Goal: Use online tool/utility

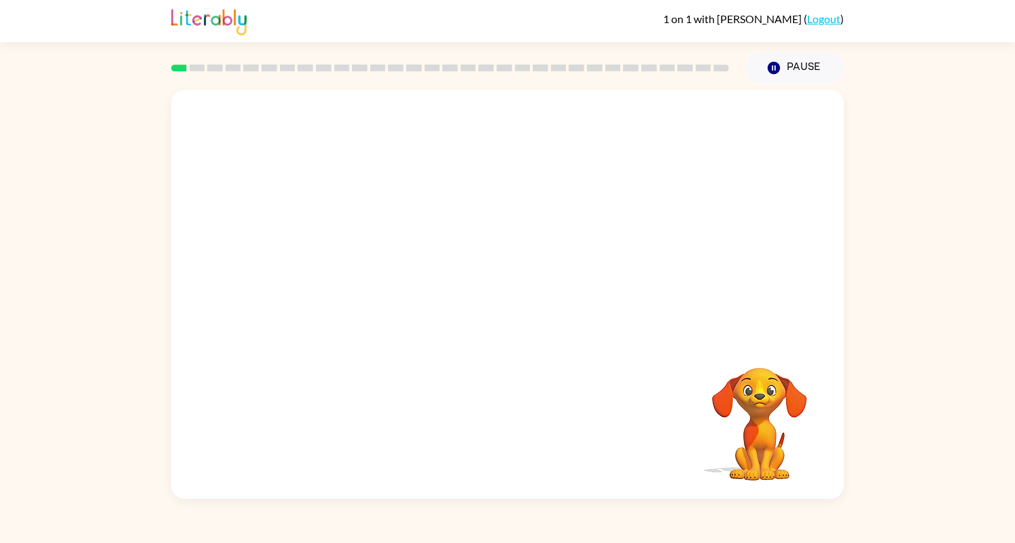
click at [717, 363] on video "Your browser must support playing .mp4 files to use Literably. Please try using…" at bounding box center [760, 414] width 136 height 136
click at [514, 312] on icon "button" at bounding box center [508, 301] width 24 height 24
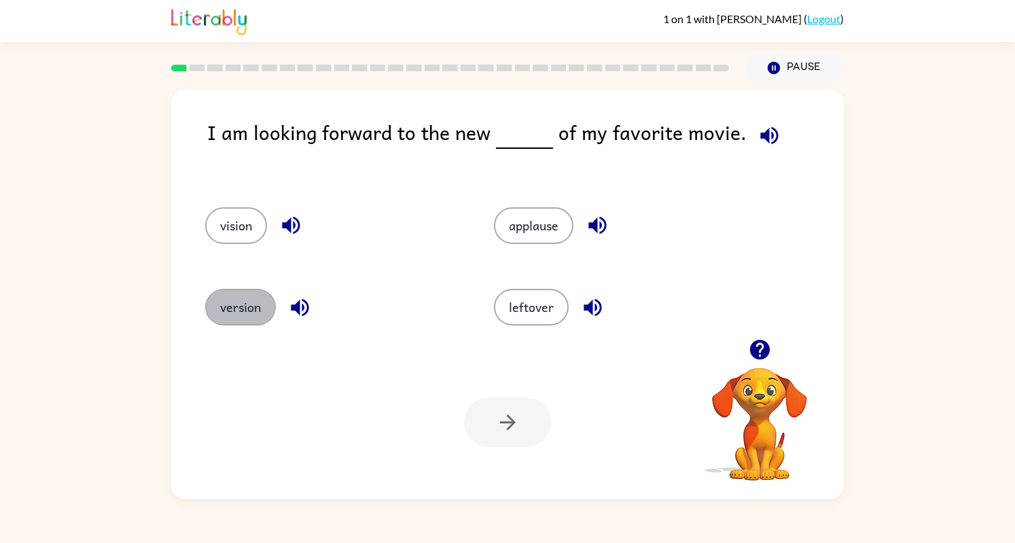
click at [251, 302] on button "version" at bounding box center [240, 307] width 71 height 37
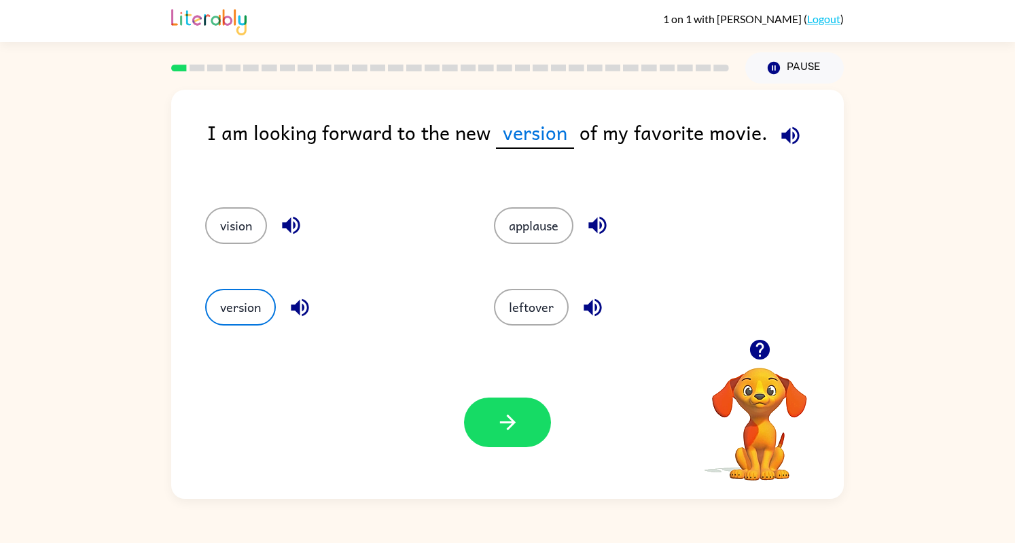
click at [492, 416] on button "button" at bounding box center [507, 422] width 87 height 50
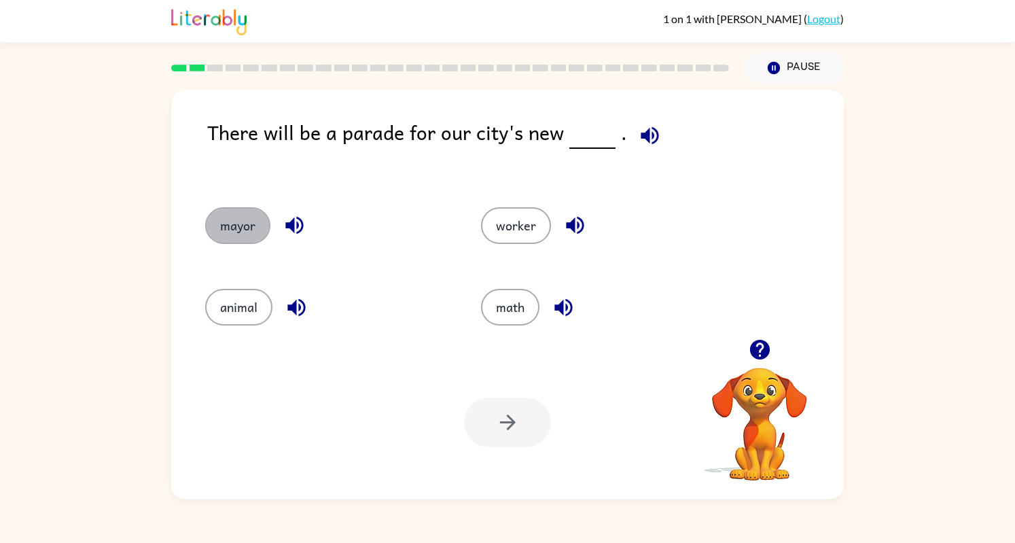
click at [236, 237] on button "mayor" at bounding box center [237, 225] width 65 height 37
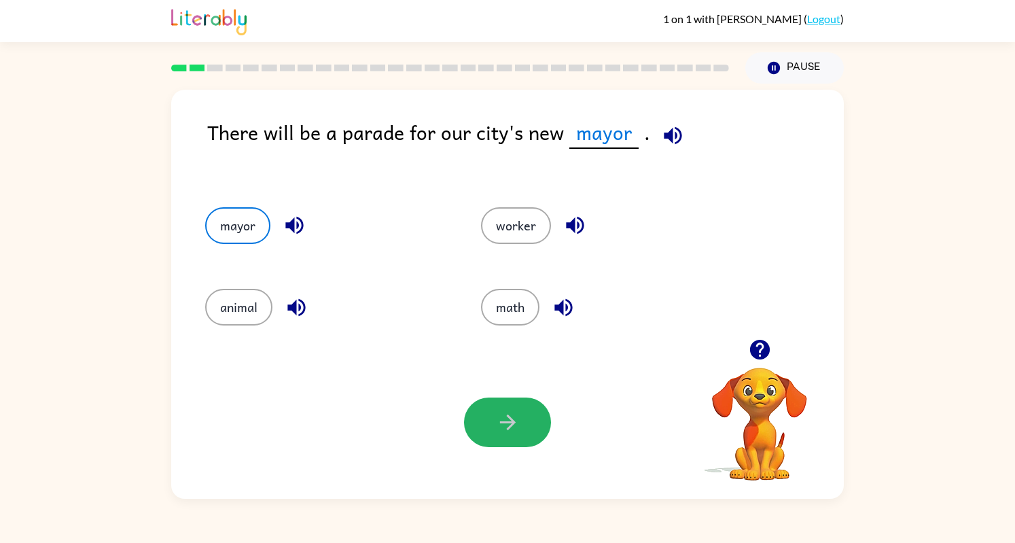
click at [510, 430] on icon "button" at bounding box center [508, 422] width 24 height 24
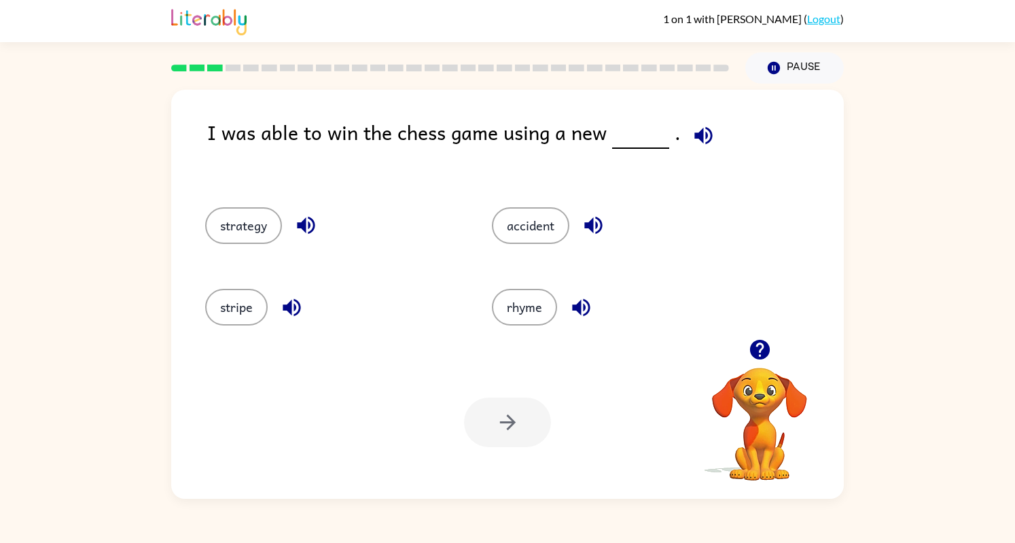
click at [249, 223] on button "strategy" at bounding box center [243, 225] width 77 height 37
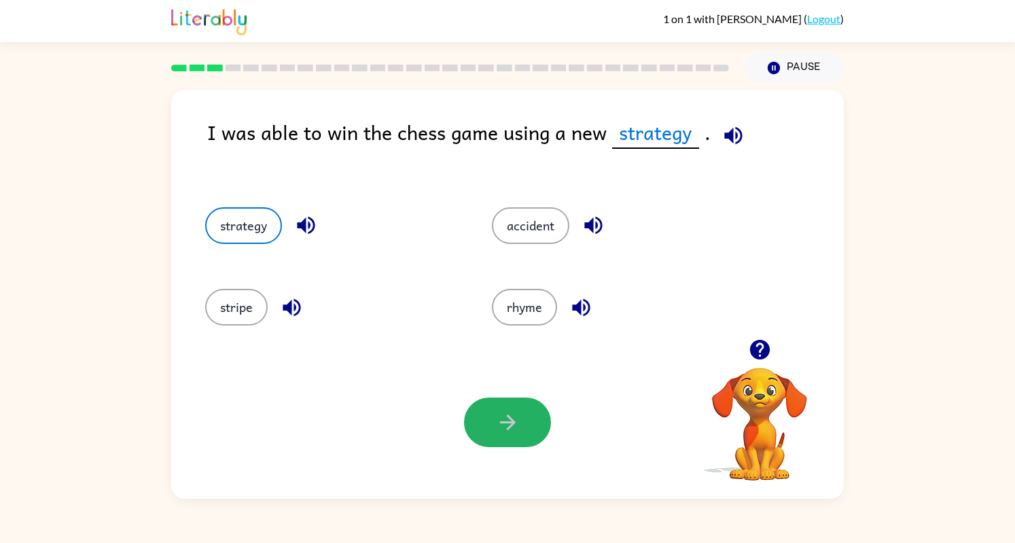
click at [526, 425] on button "button" at bounding box center [507, 422] width 87 height 50
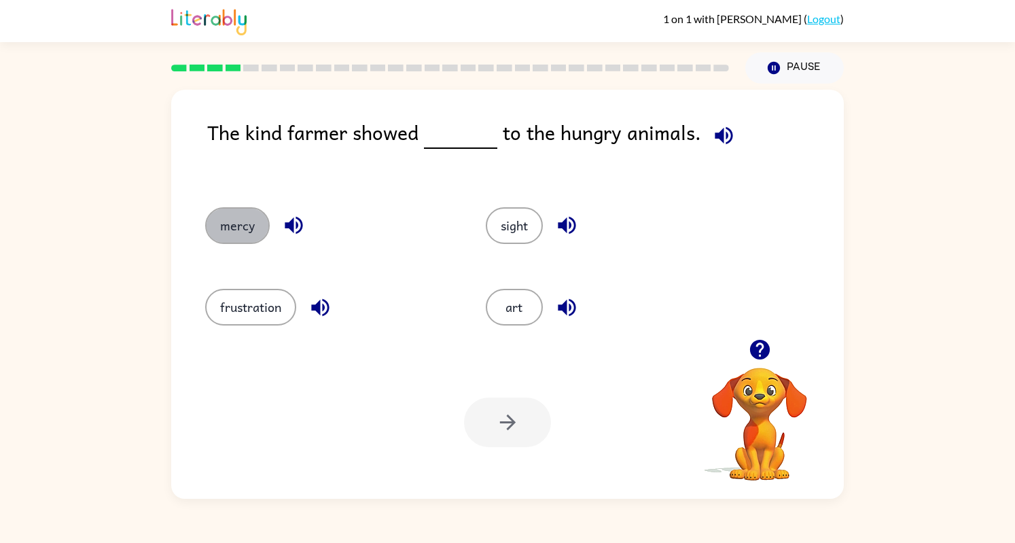
click at [241, 219] on button "mercy" at bounding box center [237, 225] width 65 height 37
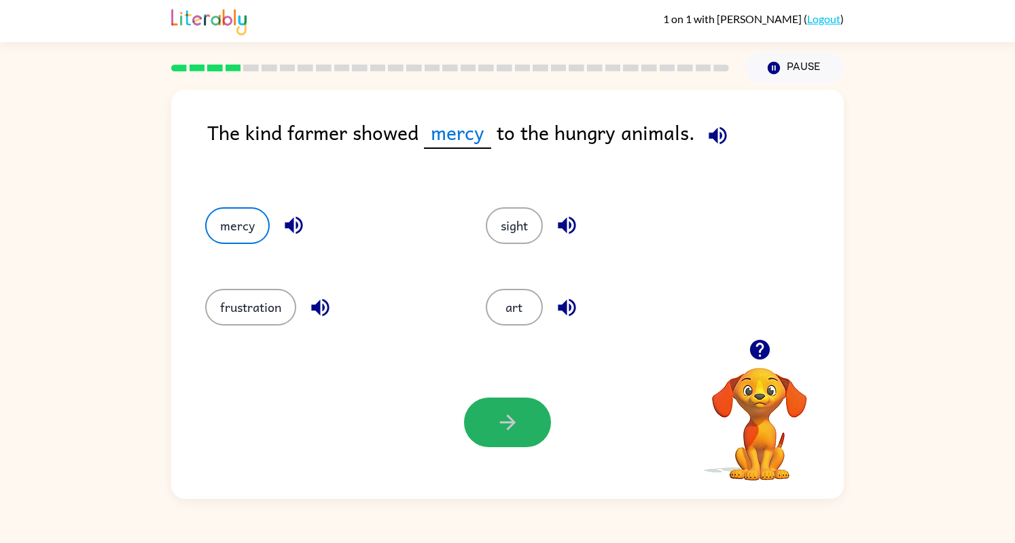
click at [514, 413] on icon "button" at bounding box center [508, 422] width 24 height 24
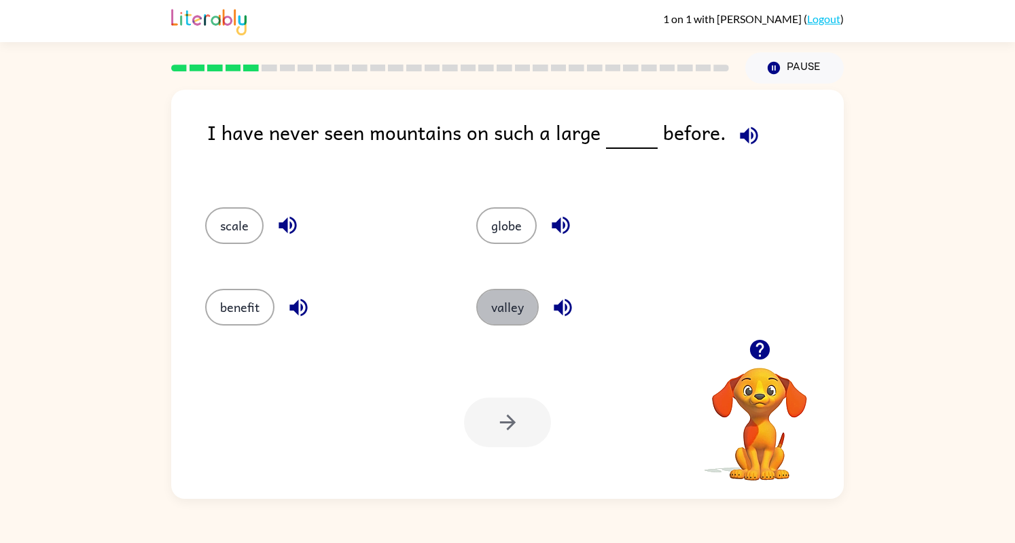
click at [514, 310] on button "valley" at bounding box center [507, 307] width 62 height 37
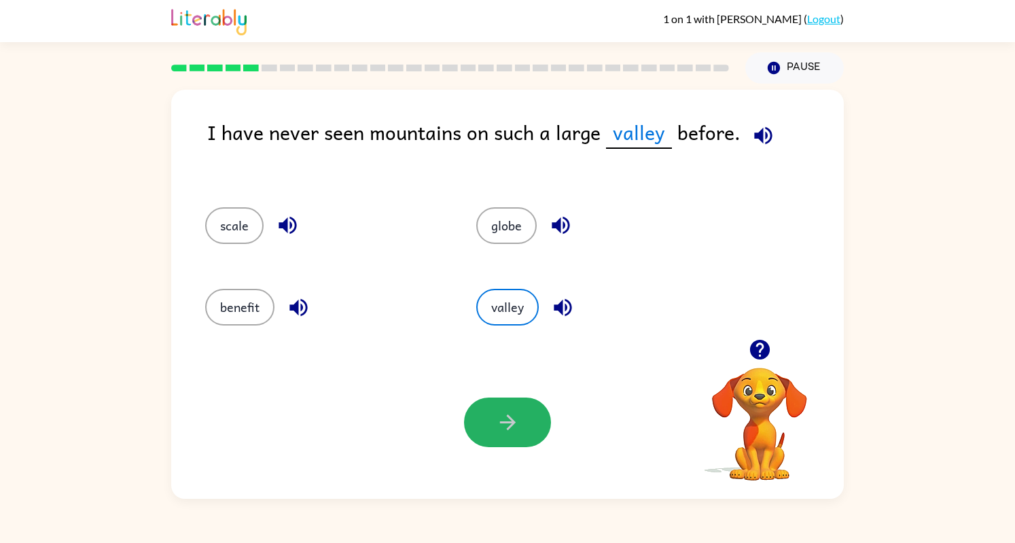
click at [519, 425] on icon "button" at bounding box center [508, 422] width 24 height 24
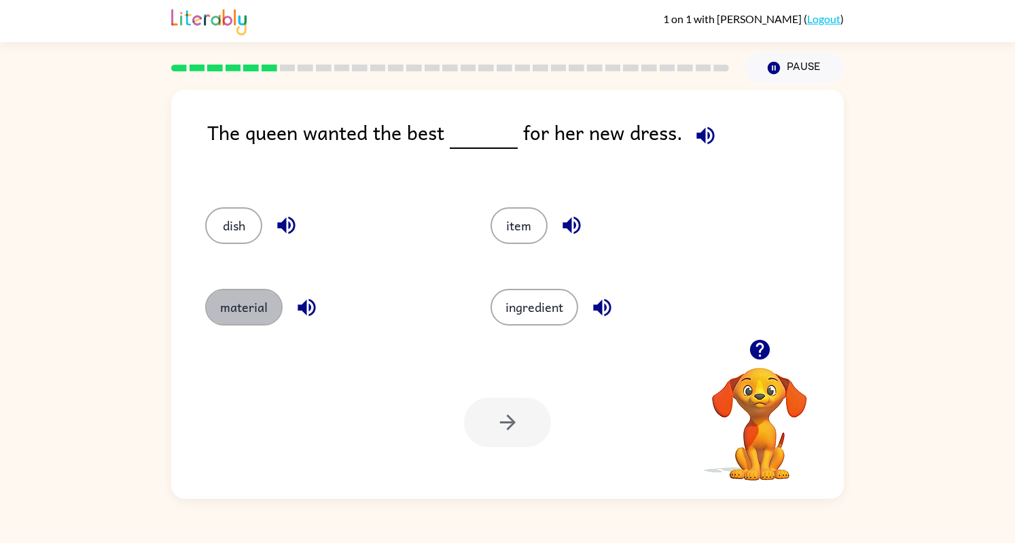
click at [235, 297] on button "material" at bounding box center [243, 307] width 77 height 37
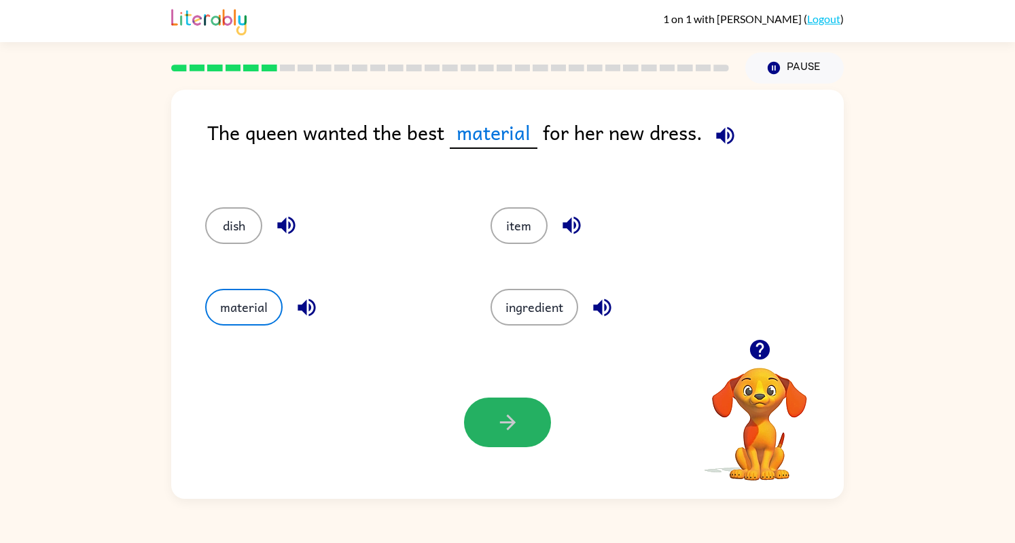
click at [522, 441] on button "button" at bounding box center [507, 422] width 87 height 50
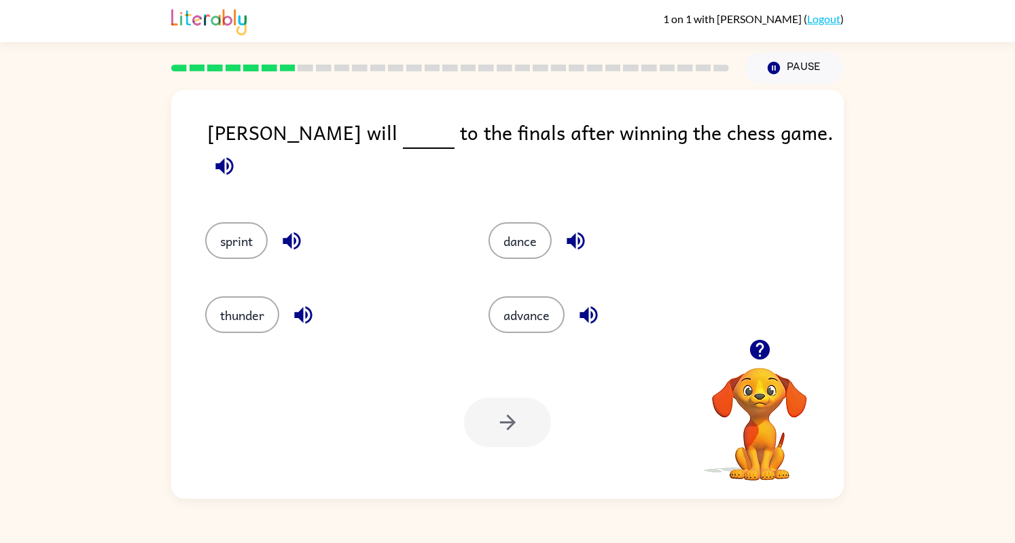
click at [522, 441] on div at bounding box center [507, 422] width 87 height 50
click at [521, 313] on button "advance" at bounding box center [526, 314] width 76 height 37
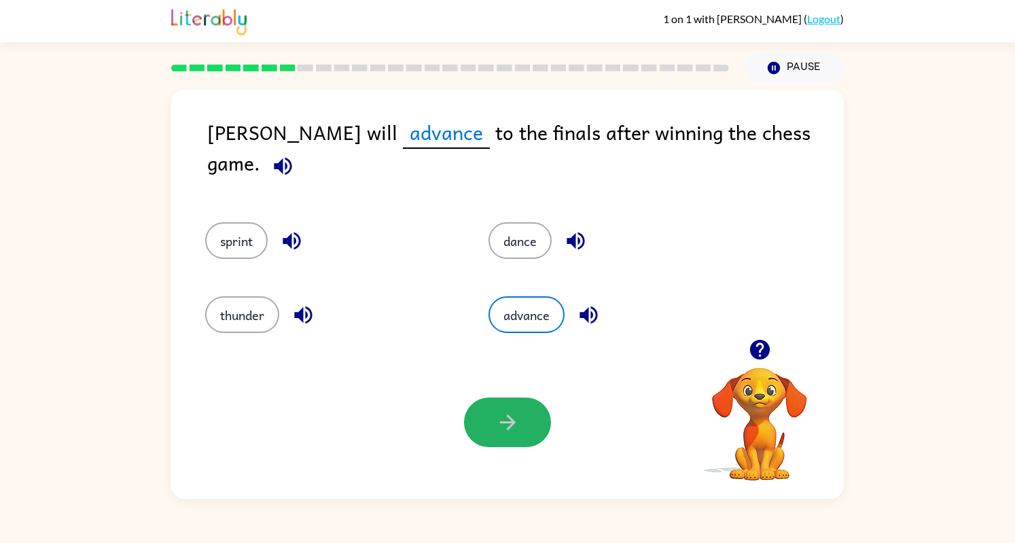
click at [517, 415] on icon "button" at bounding box center [508, 422] width 24 height 24
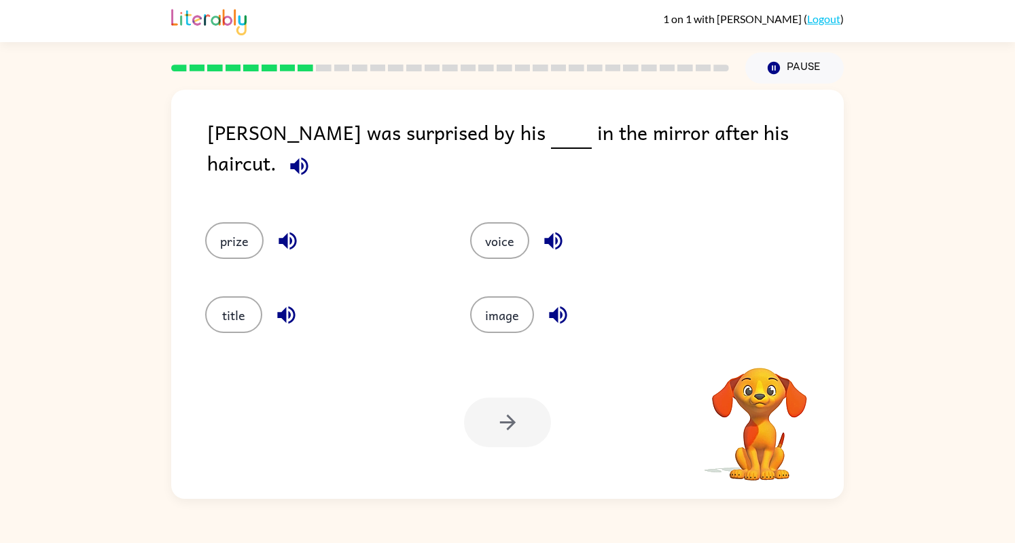
click at [514, 414] on div at bounding box center [507, 422] width 87 height 50
click at [511, 310] on button "image" at bounding box center [502, 314] width 64 height 37
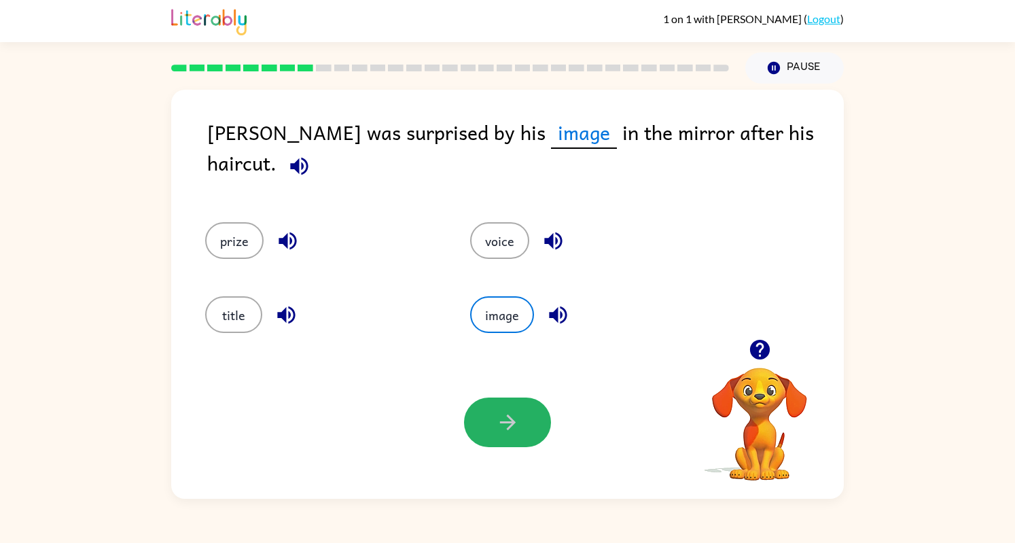
click at [499, 419] on icon "button" at bounding box center [508, 422] width 24 height 24
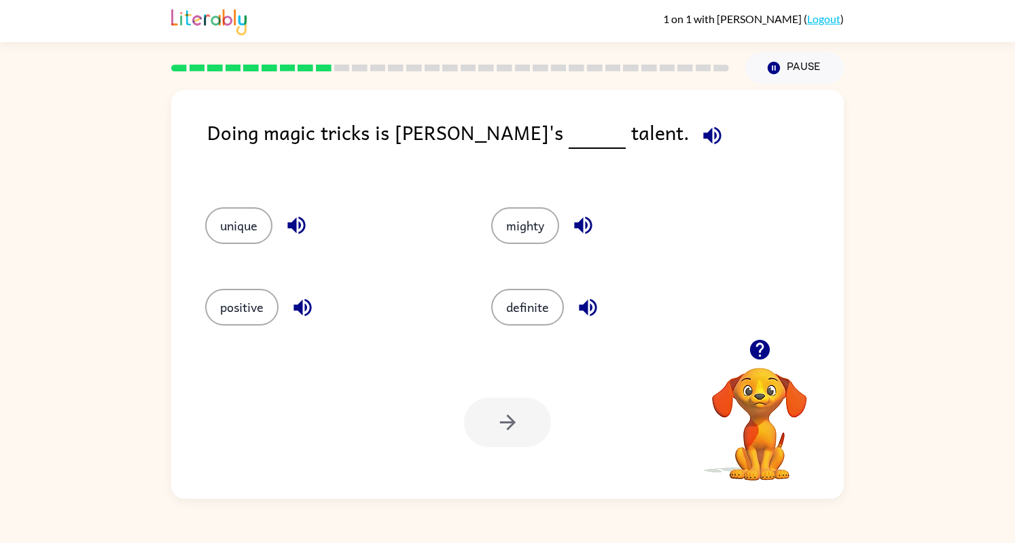
click at [241, 213] on button "unique" at bounding box center [238, 225] width 67 height 37
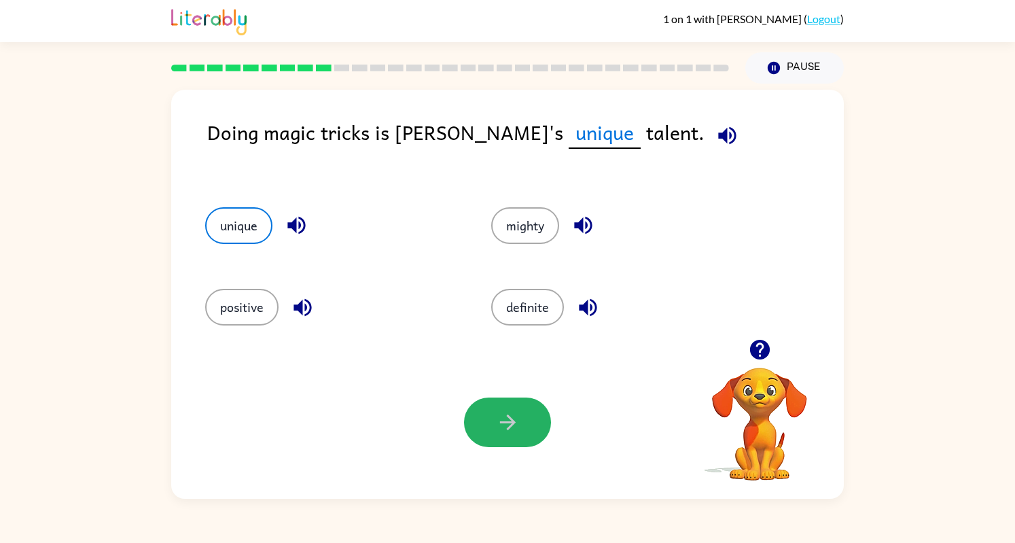
click at [516, 440] on button "button" at bounding box center [507, 422] width 87 height 50
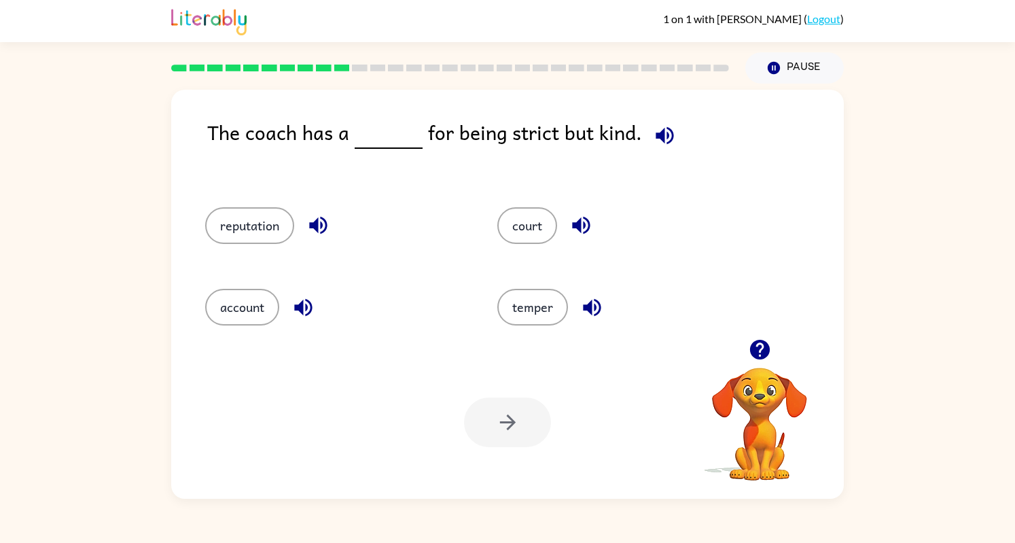
drag, startPoint x: 353, startPoint y: 281, endPoint x: 254, endPoint y: 221, distance: 115.4
click at [254, 221] on div "reputation court account temper" at bounding box center [471, 262] width 584 height 163
click at [270, 225] on button "reputation" at bounding box center [249, 225] width 89 height 37
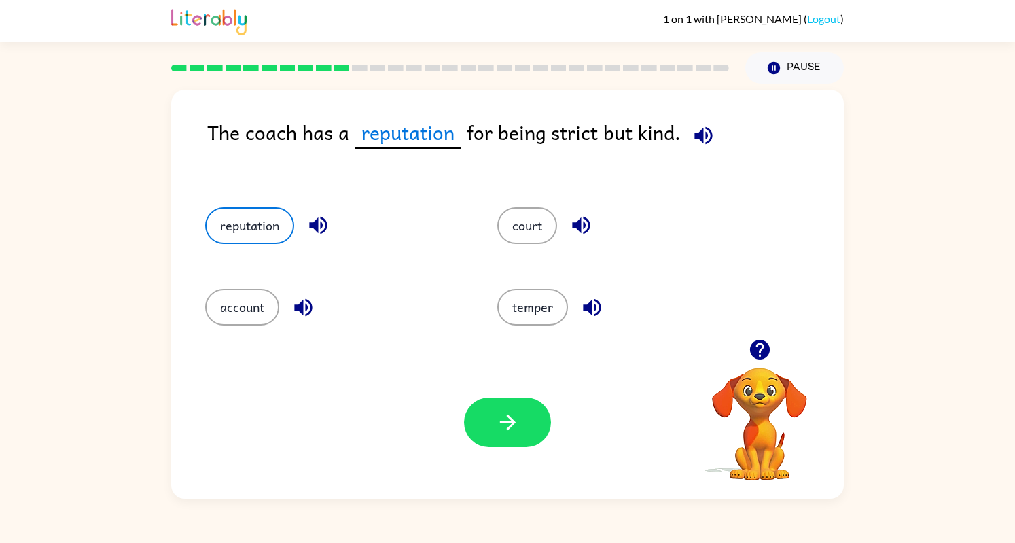
click at [700, 136] on icon "button" at bounding box center [703, 135] width 18 height 18
click at [523, 427] on button "button" at bounding box center [507, 422] width 87 height 50
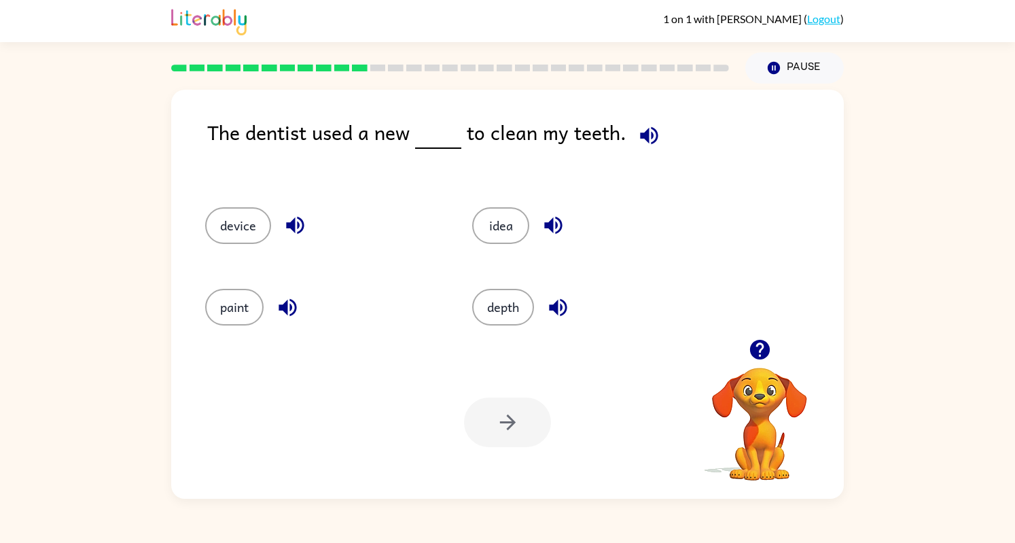
click at [250, 240] on button "device" at bounding box center [238, 225] width 66 height 37
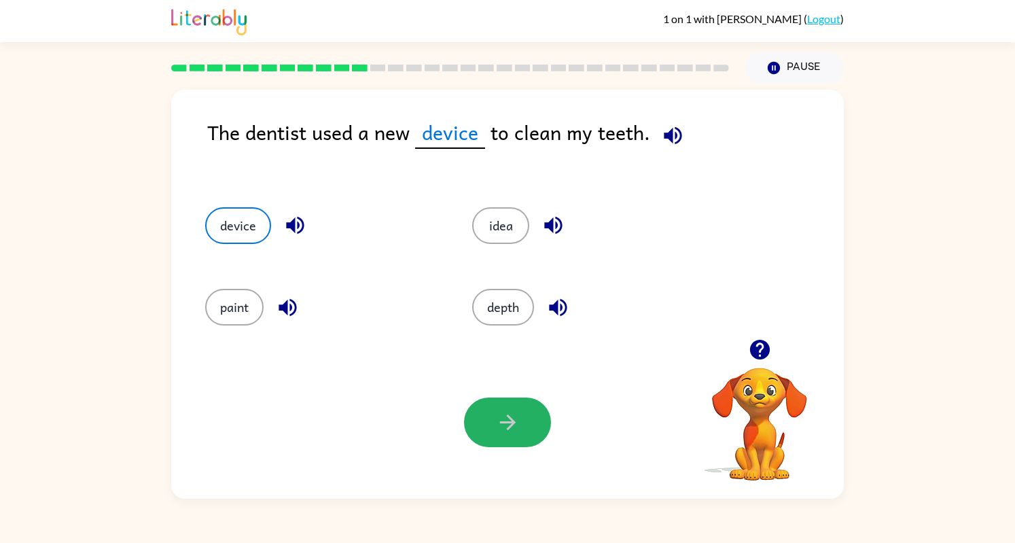
click at [509, 423] on icon "button" at bounding box center [508, 422] width 24 height 24
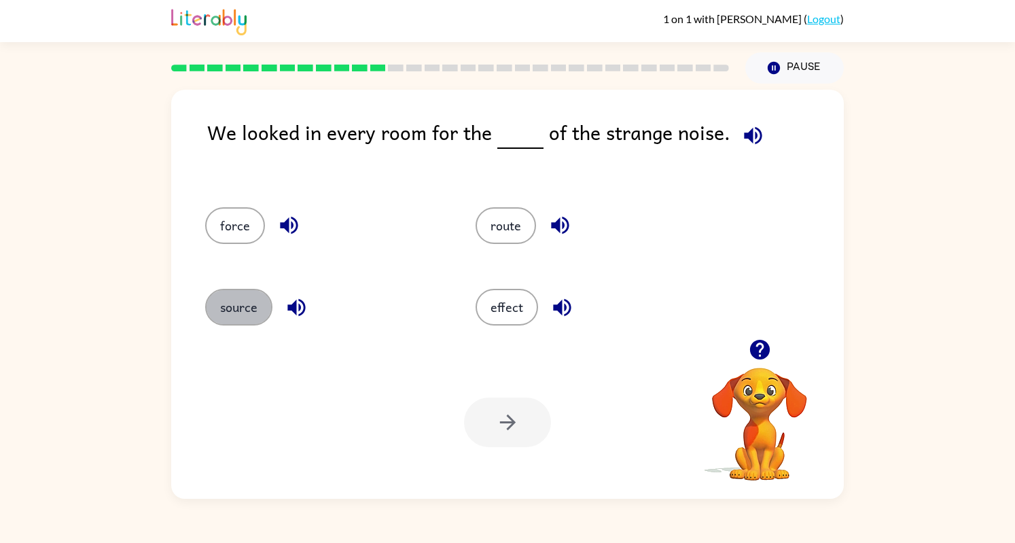
click at [243, 312] on button "source" at bounding box center [238, 307] width 67 height 37
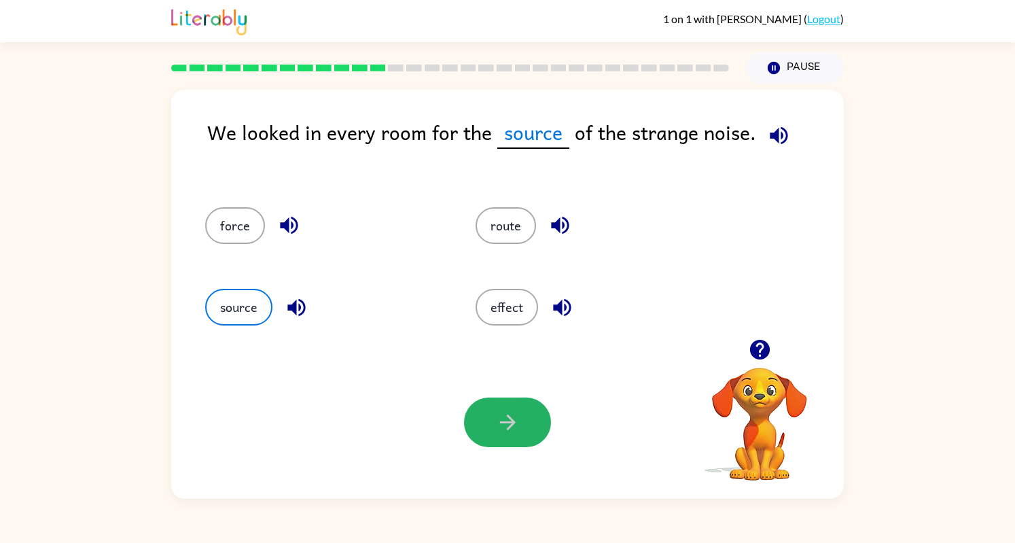
click at [507, 436] on button "button" at bounding box center [507, 422] width 87 height 50
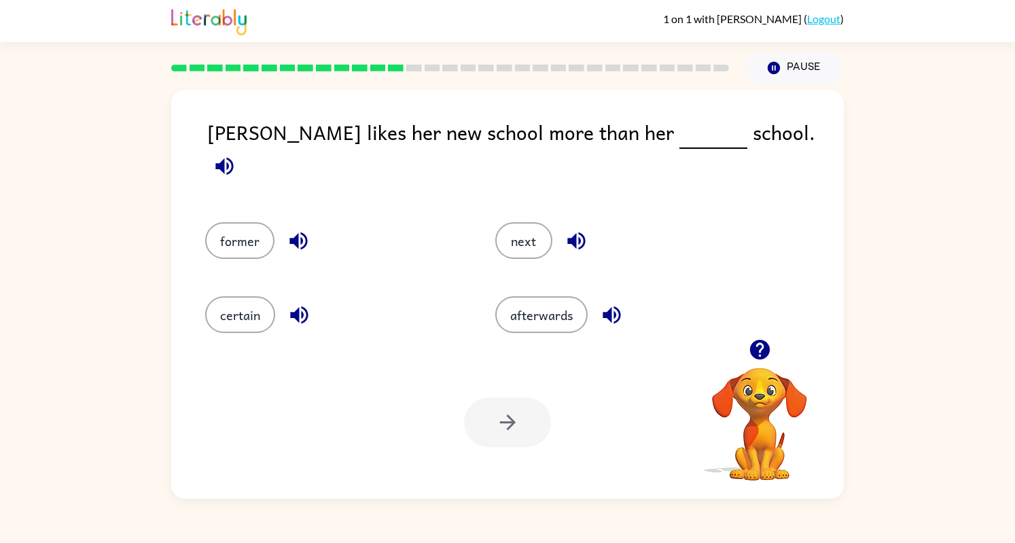
click at [236, 226] on button "former" at bounding box center [239, 240] width 69 height 37
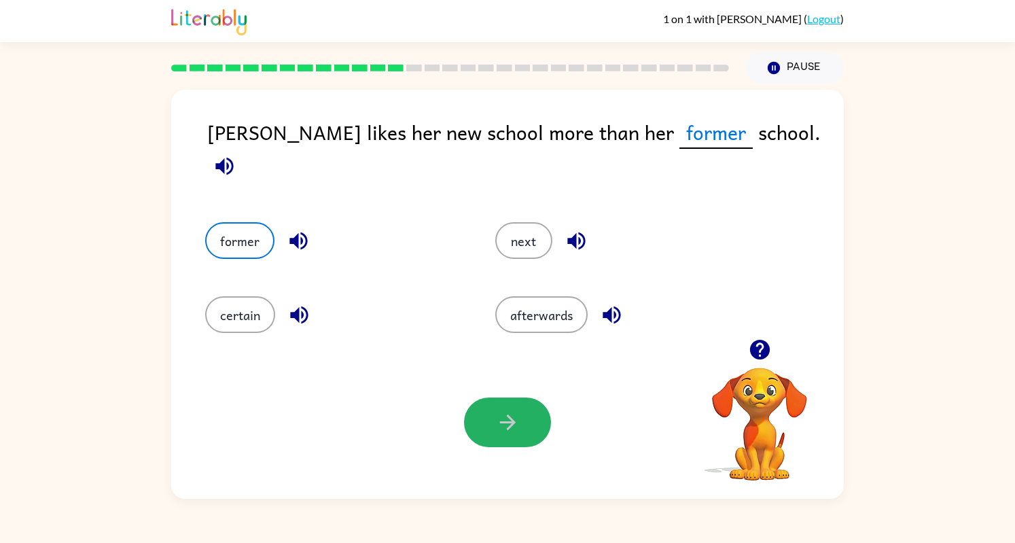
click at [504, 404] on button "button" at bounding box center [507, 422] width 87 height 50
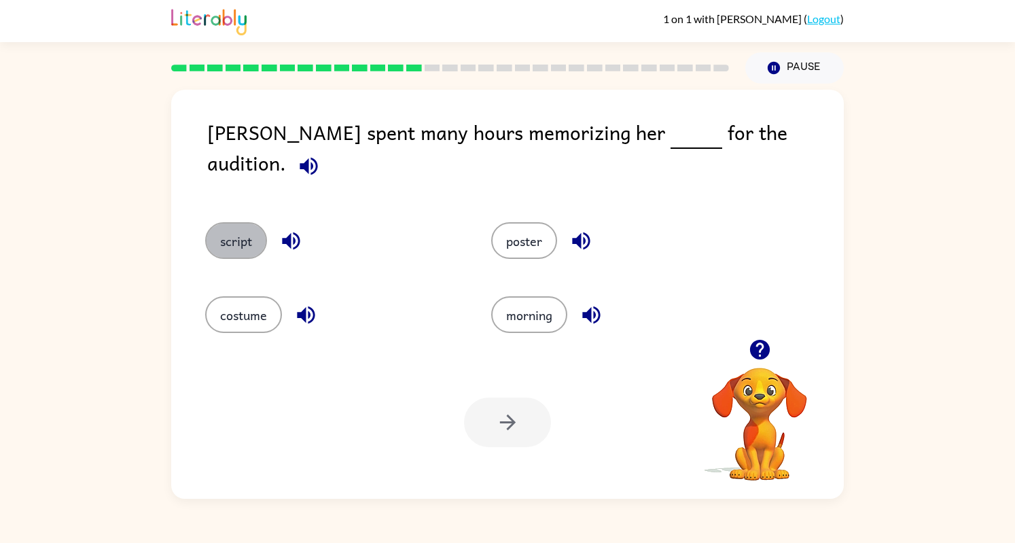
click at [240, 234] on button "script" at bounding box center [236, 240] width 62 height 37
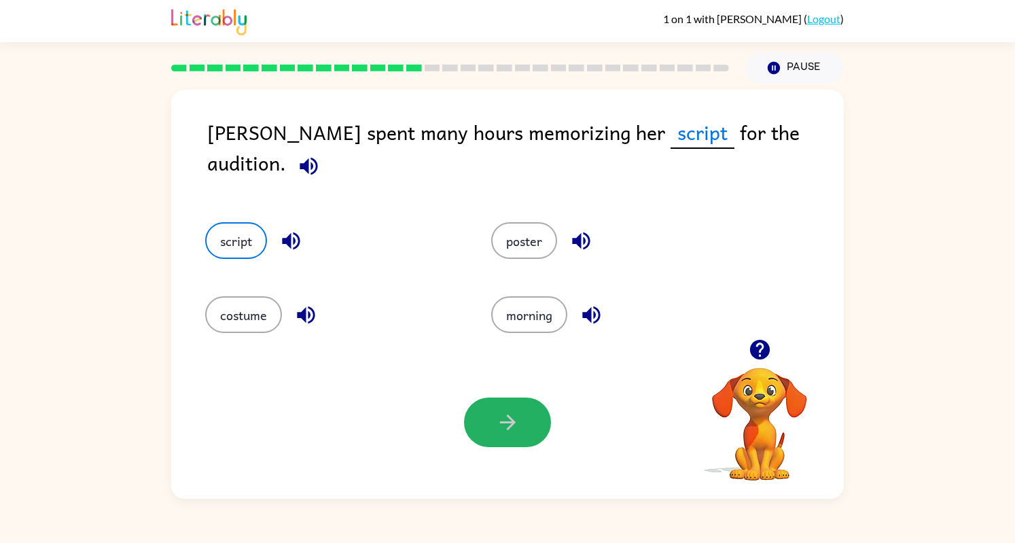
click at [499, 430] on icon "button" at bounding box center [508, 422] width 24 height 24
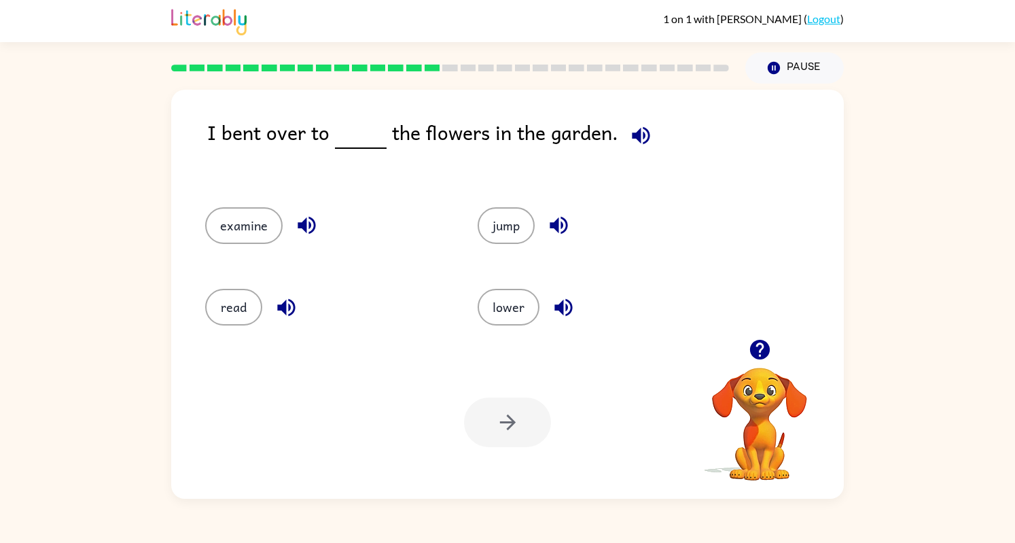
click at [264, 226] on button "examine" at bounding box center [243, 225] width 77 height 37
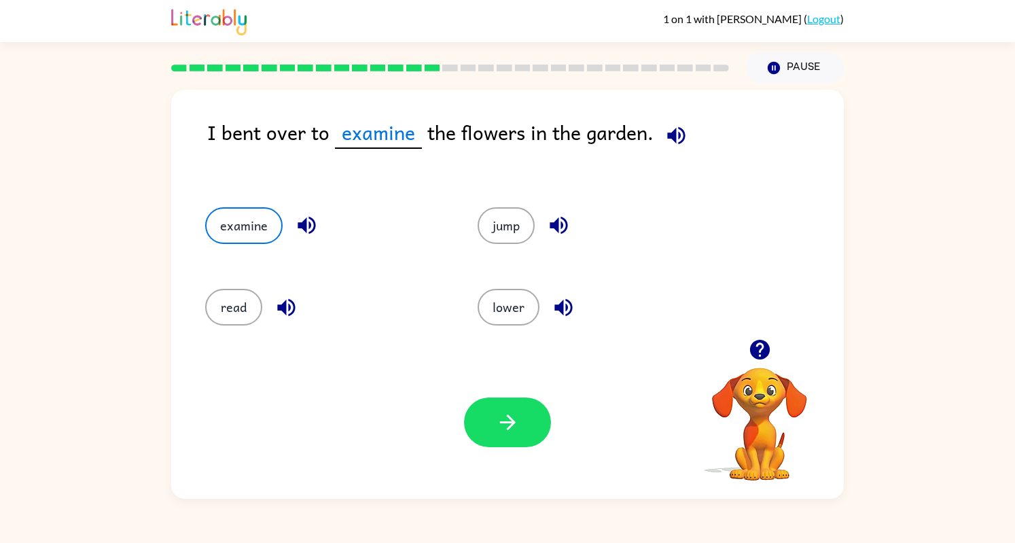
click at [500, 416] on icon "button" at bounding box center [508, 422] width 24 height 24
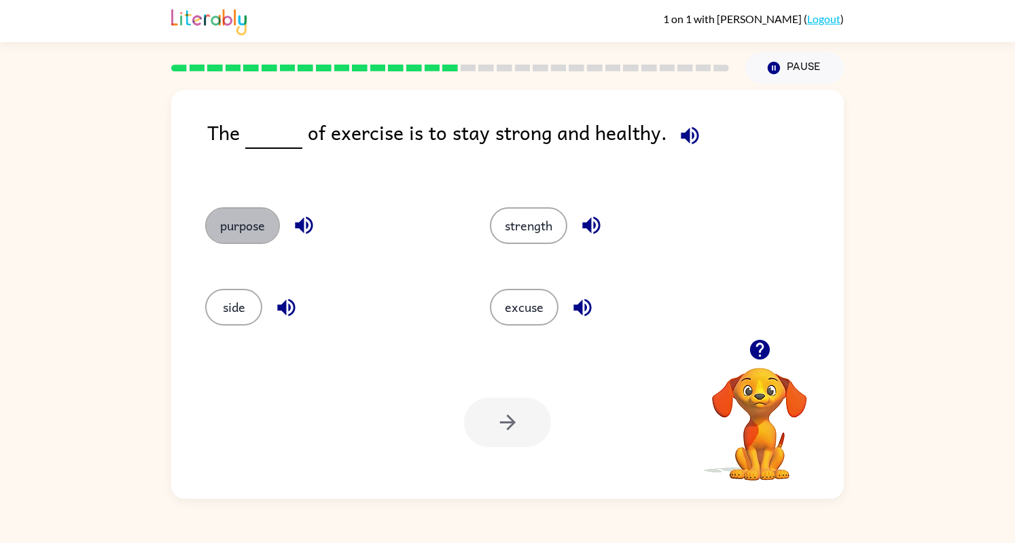
click at [239, 219] on button "purpose" at bounding box center [242, 225] width 75 height 37
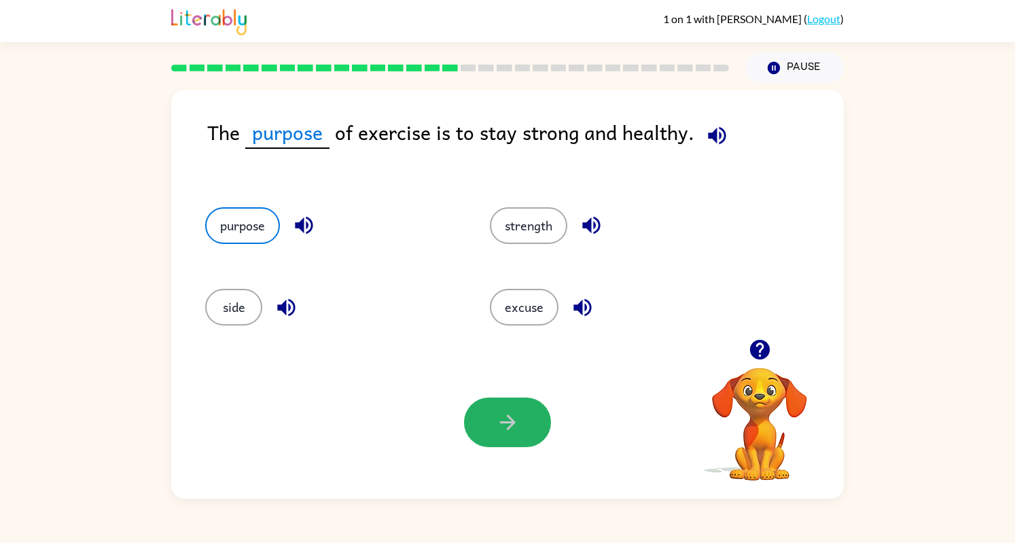
click at [524, 412] on button "button" at bounding box center [507, 422] width 87 height 50
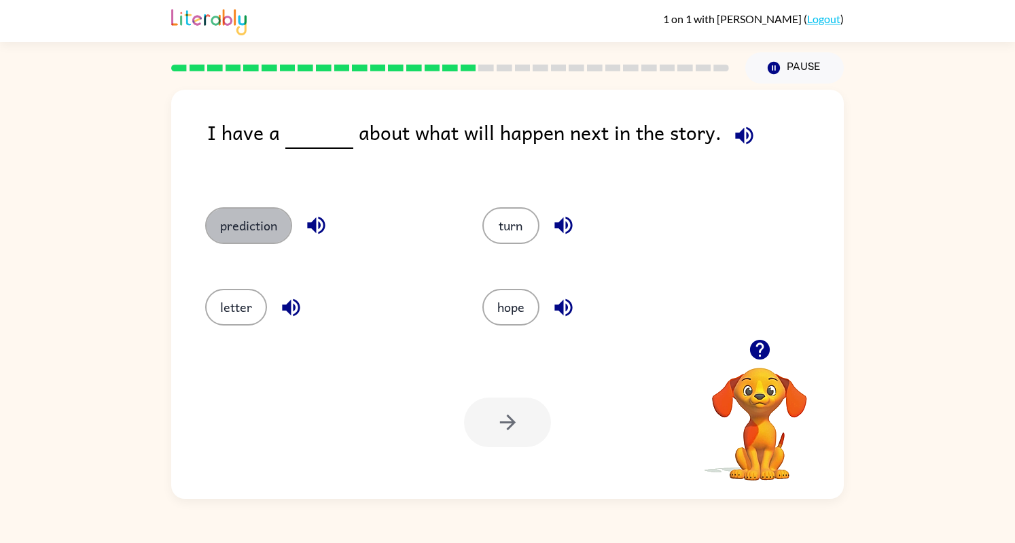
click at [247, 217] on button "prediction" at bounding box center [248, 225] width 87 height 37
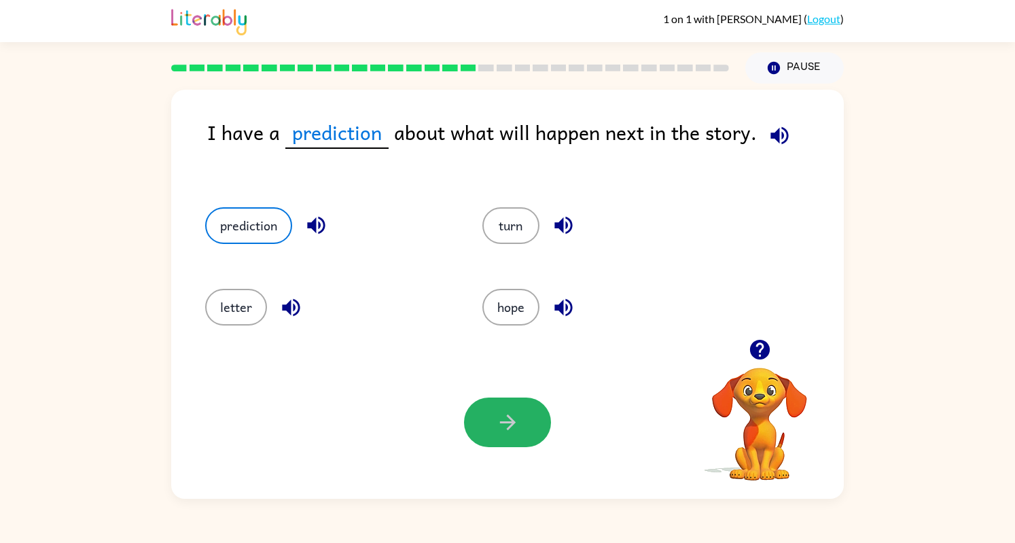
drag, startPoint x: 512, startPoint y: 439, endPoint x: 498, endPoint y: 416, distance: 26.8
click at [498, 416] on icon "button" at bounding box center [508, 422] width 24 height 24
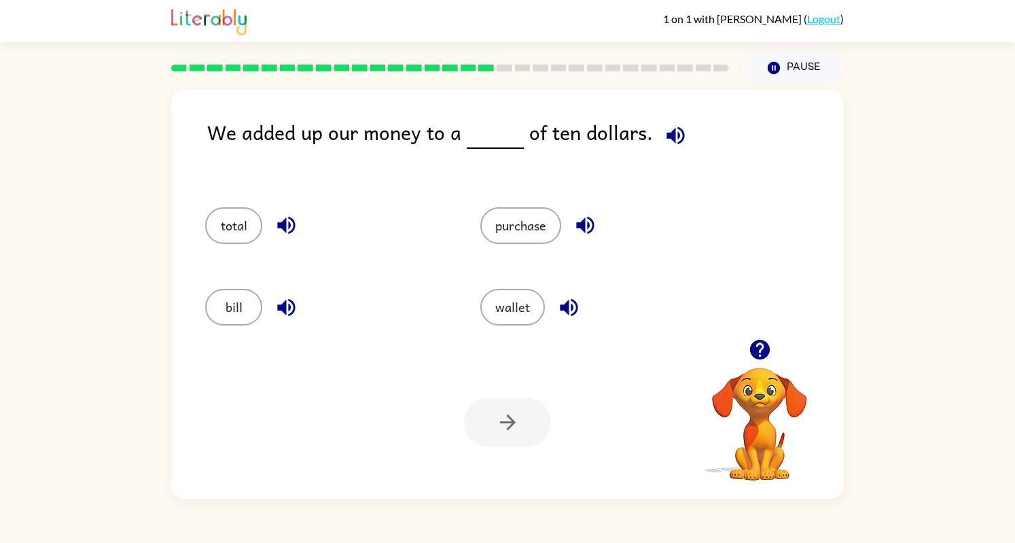
click at [246, 218] on button "total" at bounding box center [233, 225] width 57 height 37
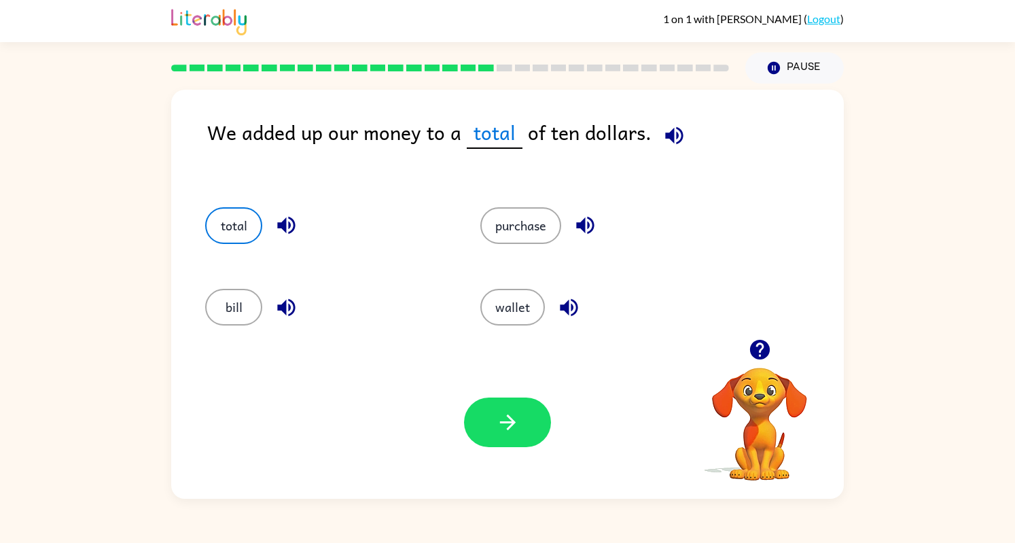
click at [505, 433] on icon "button" at bounding box center [508, 422] width 24 height 24
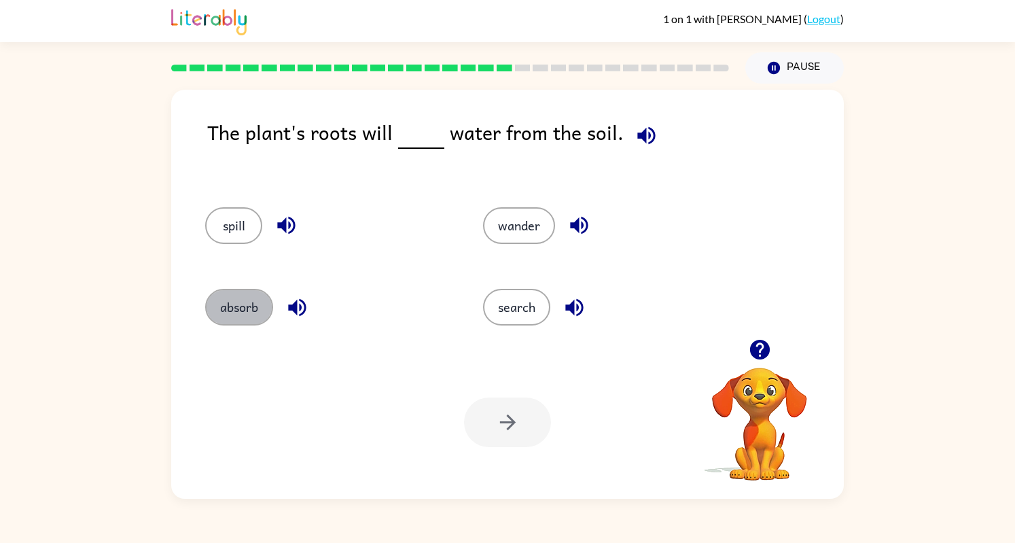
click at [244, 310] on button "absorb" at bounding box center [239, 307] width 68 height 37
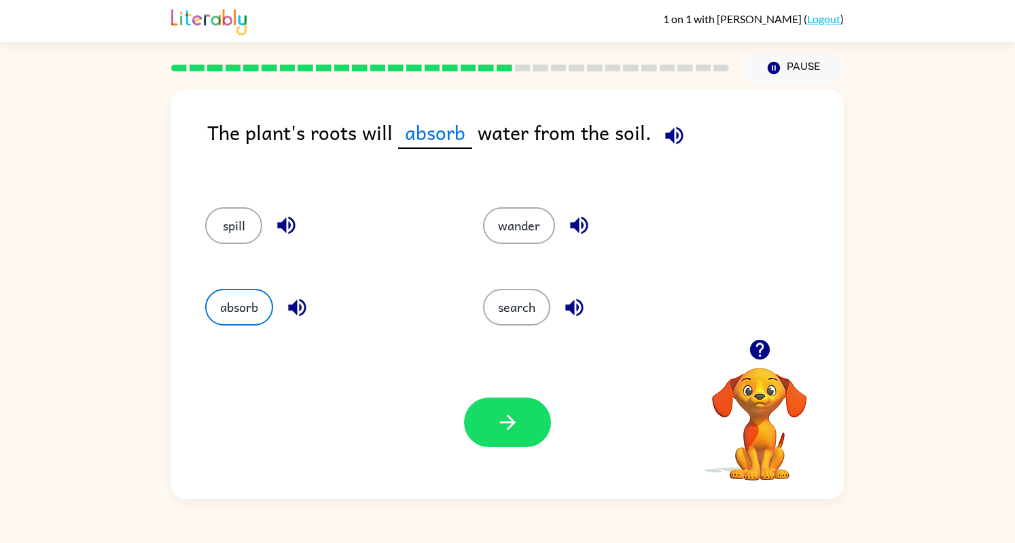
click at [503, 418] on icon "button" at bounding box center [508, 422] width 24 height 24
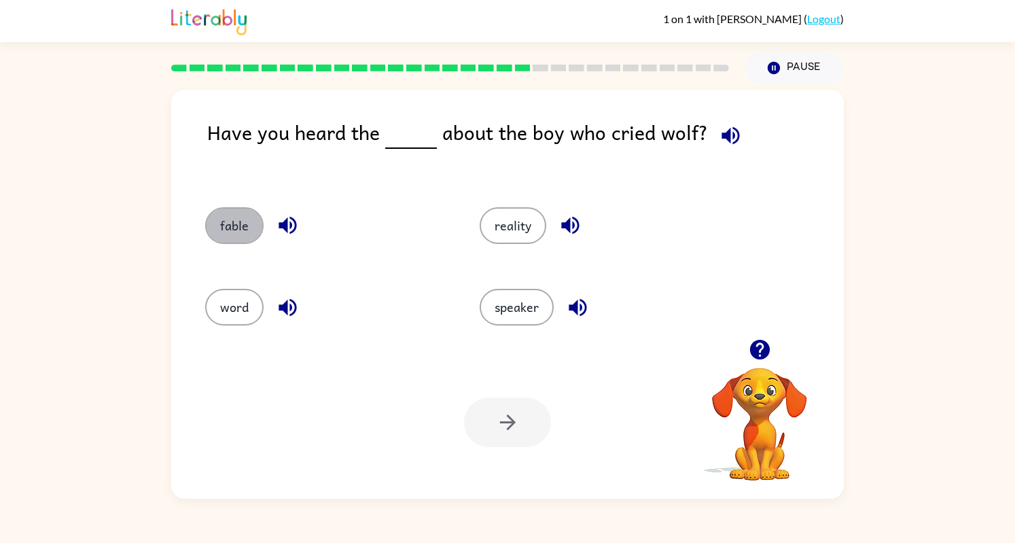
click at [225, 220] on button "fable" at bounding box center [234, 225] width 58 height 37
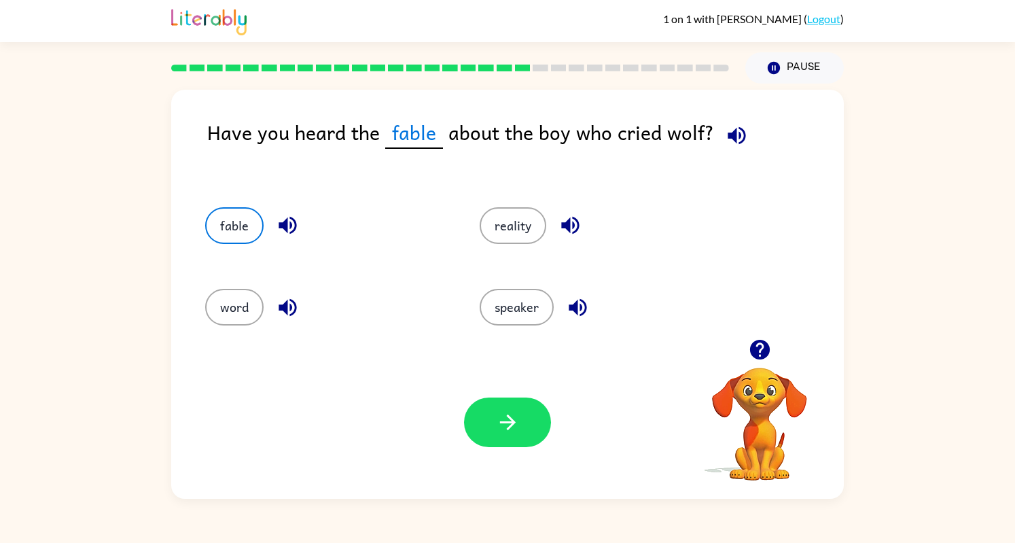
click at [526, 427] on button "button" at bounding box center [507, 422] width 87 height 50
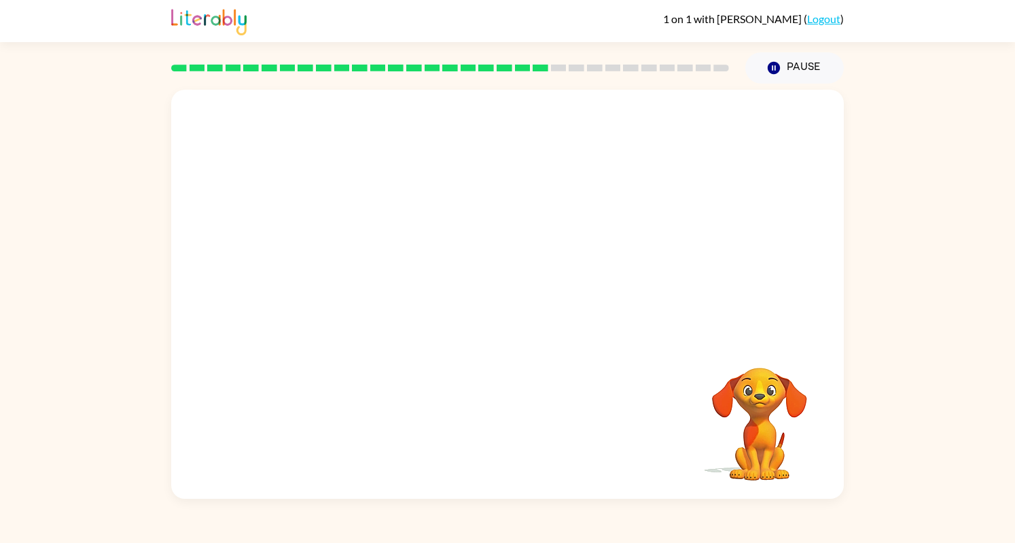
click at [526, 427] on div "Your browser must support playing .mp4 files to use Literably. Please try using…" at bounding box center [507, 294] width 672 height 409
click at [484, 296] on button "button" at bounding box center [507, 301] width 87 height 50
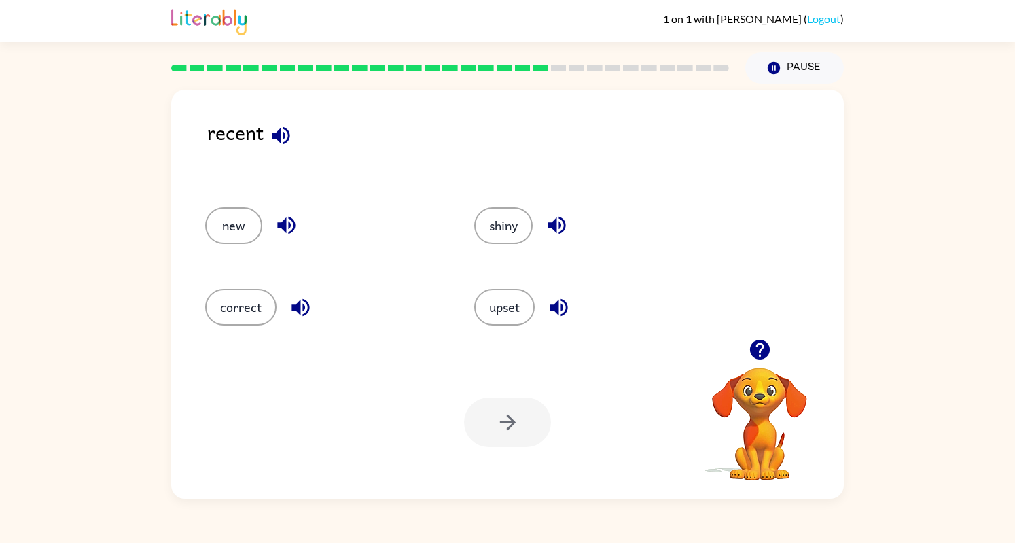
click at [234, 232] on button "new" at bounding box center [233, 225] width 57 height 37
click at [520, 438] on button "button" at bounding box center [507, 422] width 87 height 50
click at [245, 291] on button "work" at bounding box center [234, 307] width 58 height 37
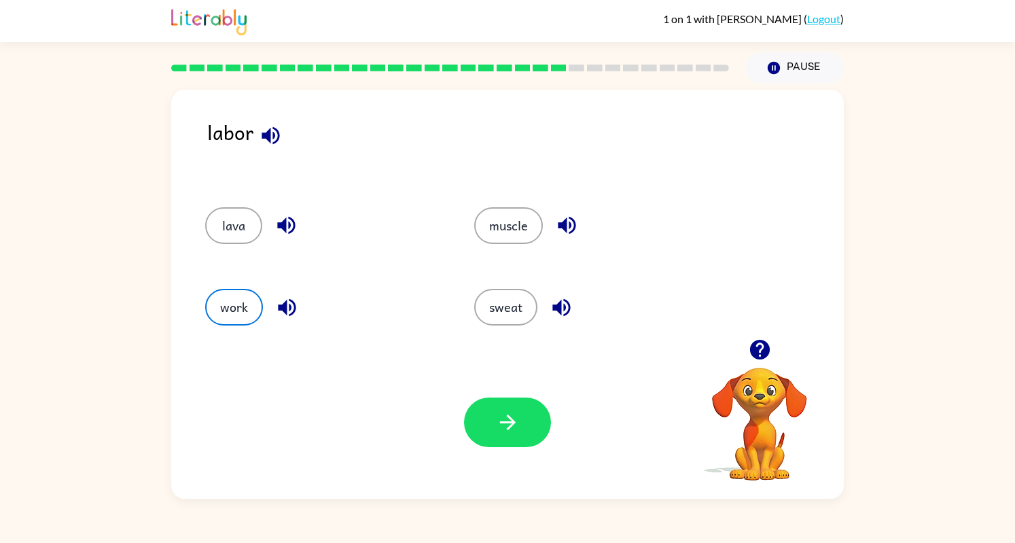
click at [510, 418] on icon "button" at bounding box center [507, 422] width 16 height 16
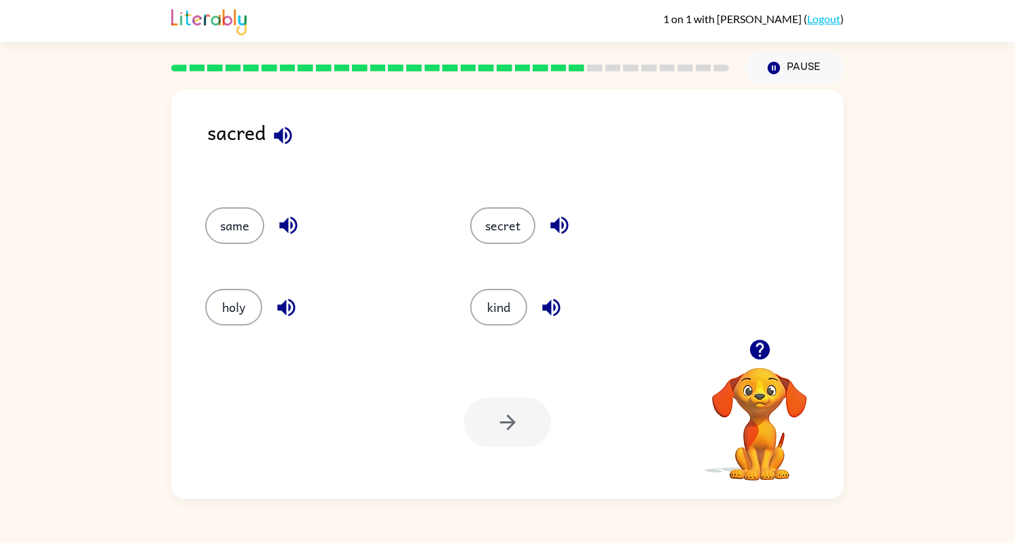
click at [504, 225] on button "secret" at bounding box center [502, 225] width 65 height 37
click at [493, 430] on button "button" at bounding box center [507, 422] width 87 height 50
click at [245, 226] on button "cry" at bounding box center [233, 225] width 57 height 37
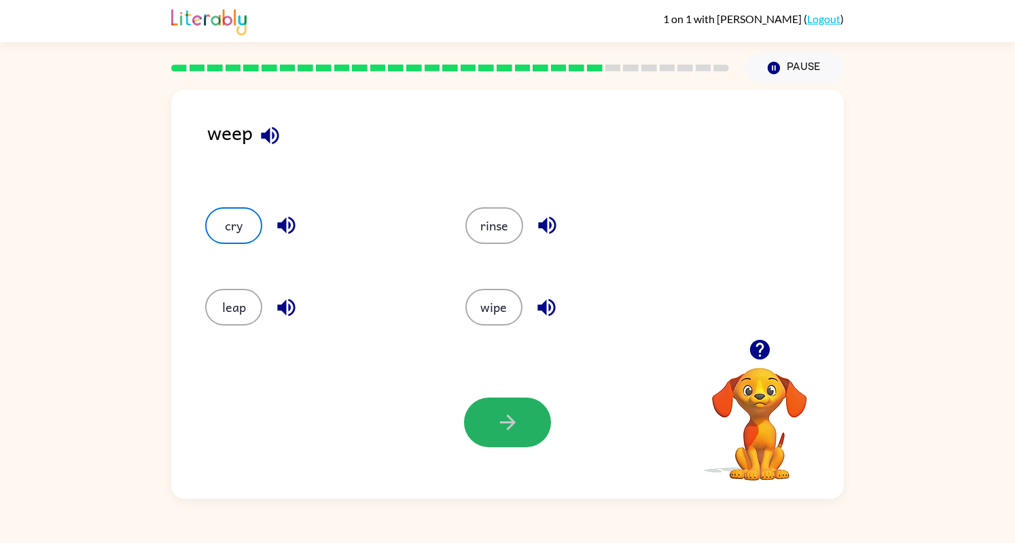
click at [499, 416] on icon "button" at bounding box center [508, 422] width 24 height 24
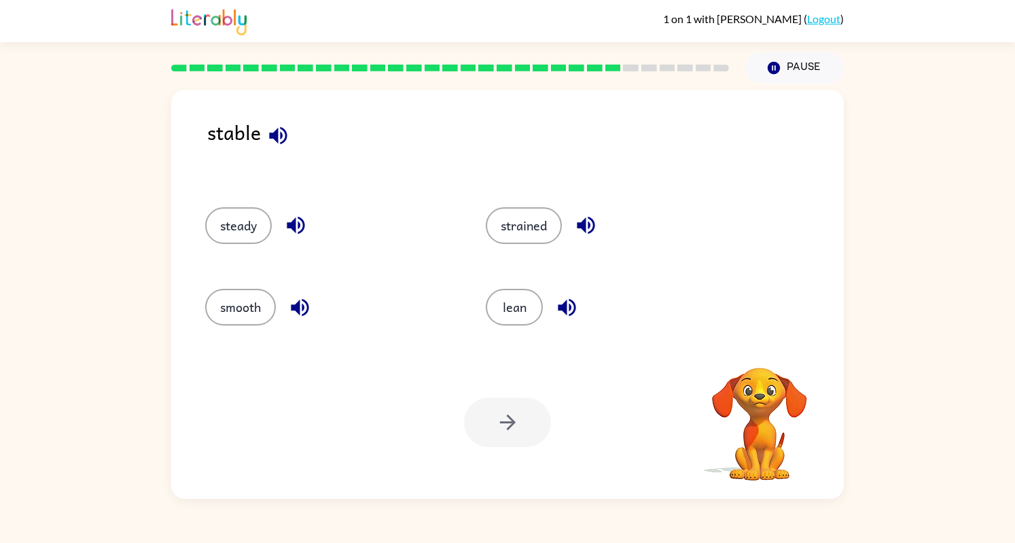
click at [213, 223] on button "steady" at bounding box center [238, 225] width 67 height 37
click at [519, 427] on icon "button" at bounding box center [508, 422] width 24 height 24
click at [511, 240] on button "robbery" at bounding box center [515, 225] width 74 height 37
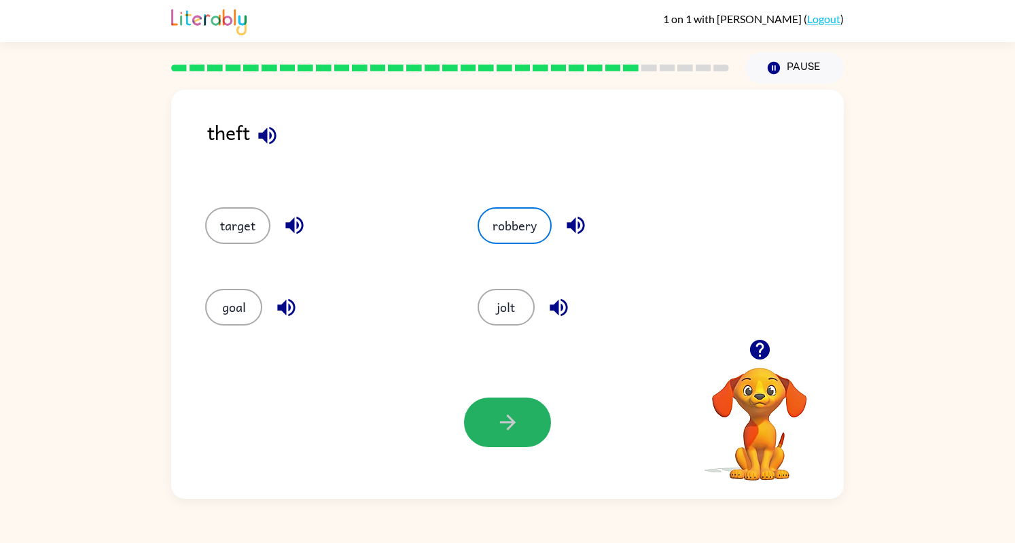
click at [514, 403] on button "button" at bounding box center [507, 422] width 87 height 50
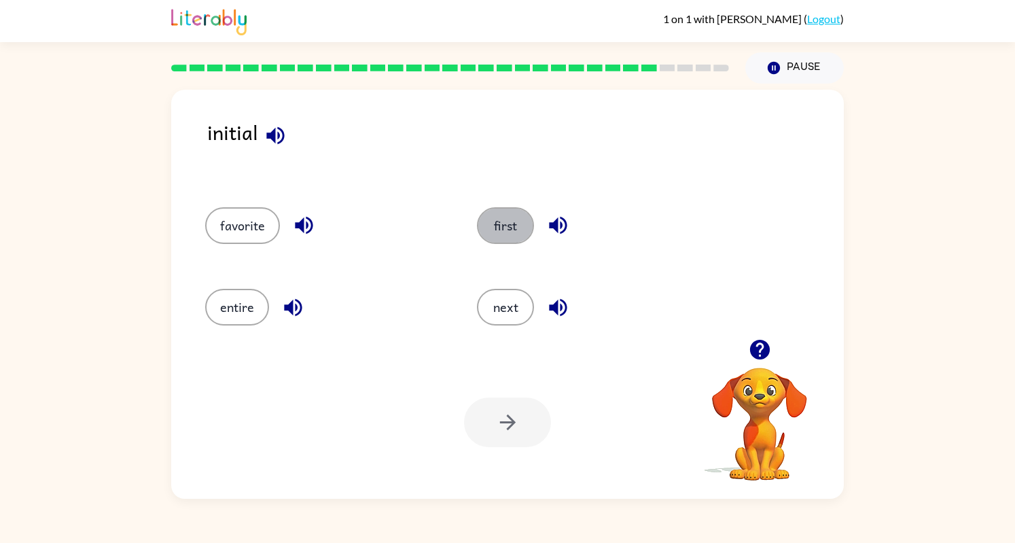
click at [504, 227] on button "first" at bounding box center [505, 225] width 57 height 37
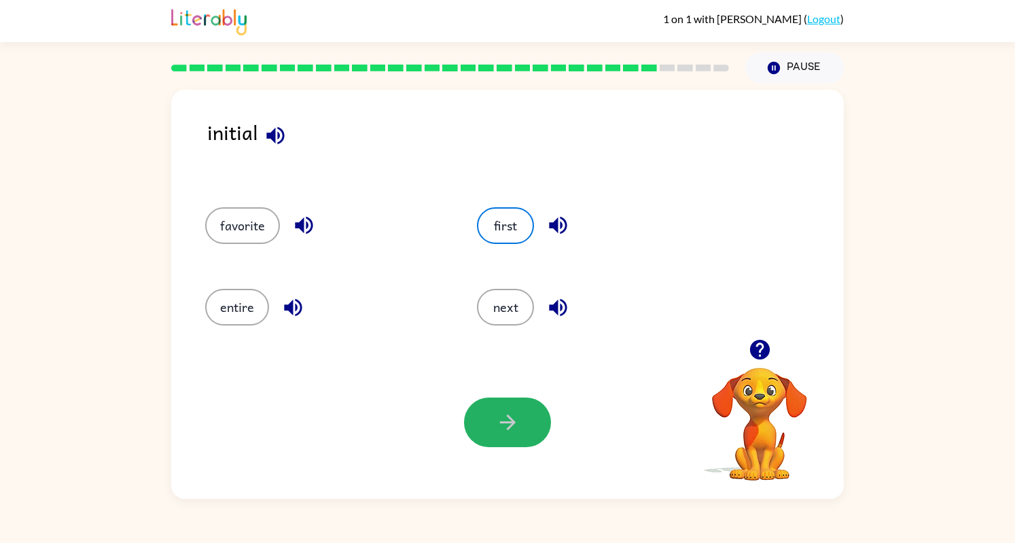
click at [501, 425] on icon "button" at bounding box center [508, 422] width 24 height 24
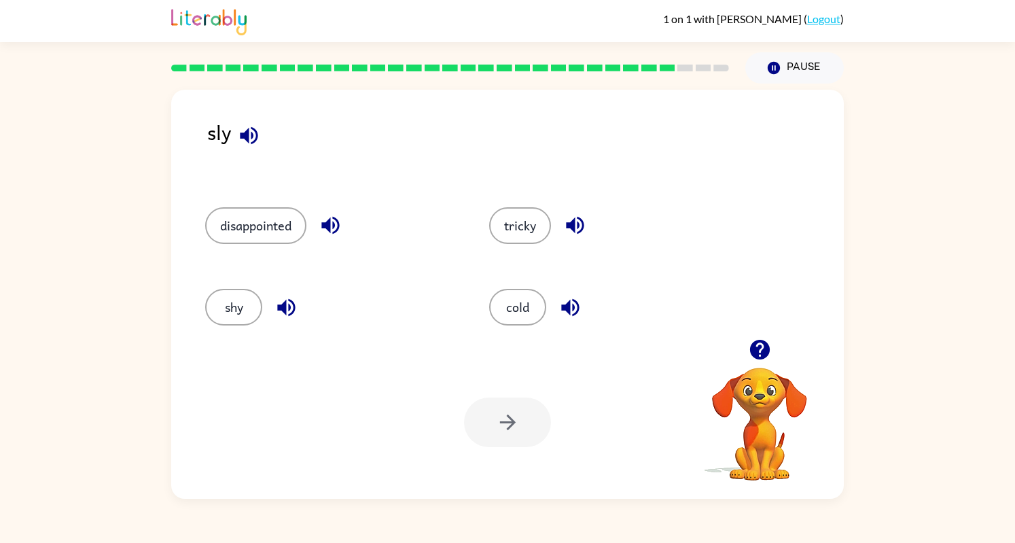
click at [522, 217] on button "tricky" at bounding box center [520, 225] width 62 height 37
click at [519, 436] on button "button" at bounding box center [507, 422] width 87 height 50
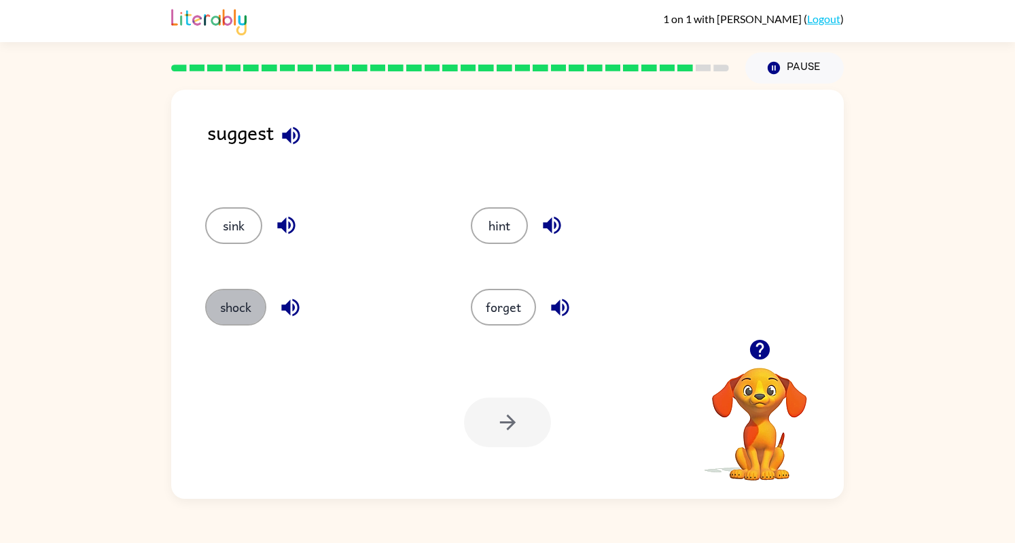
click at [237, 307] on button "shock" at bounding box center [235, 307] width 61 height 37
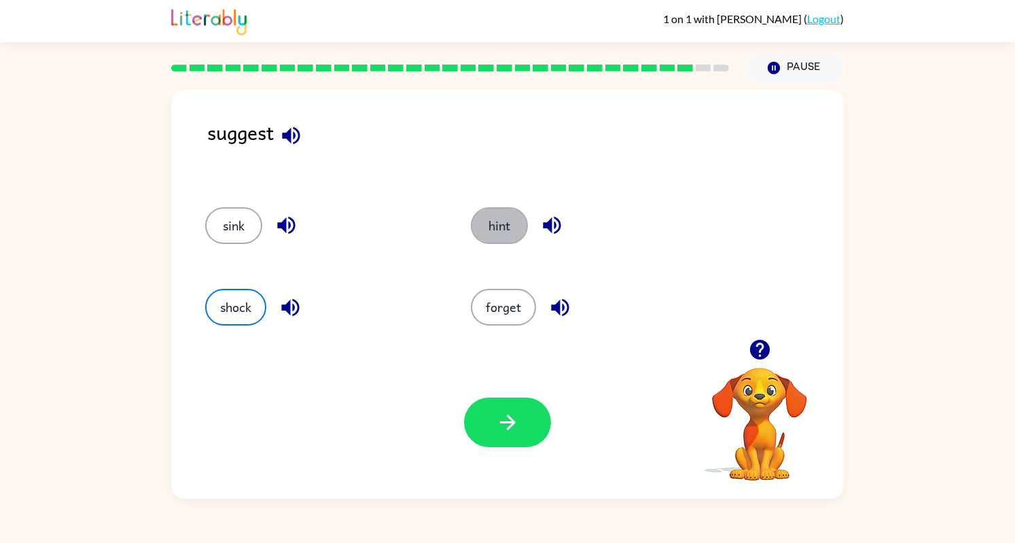
click at [501, 240] on button "hint" at bounding box center [499, 225] width 57 height 37
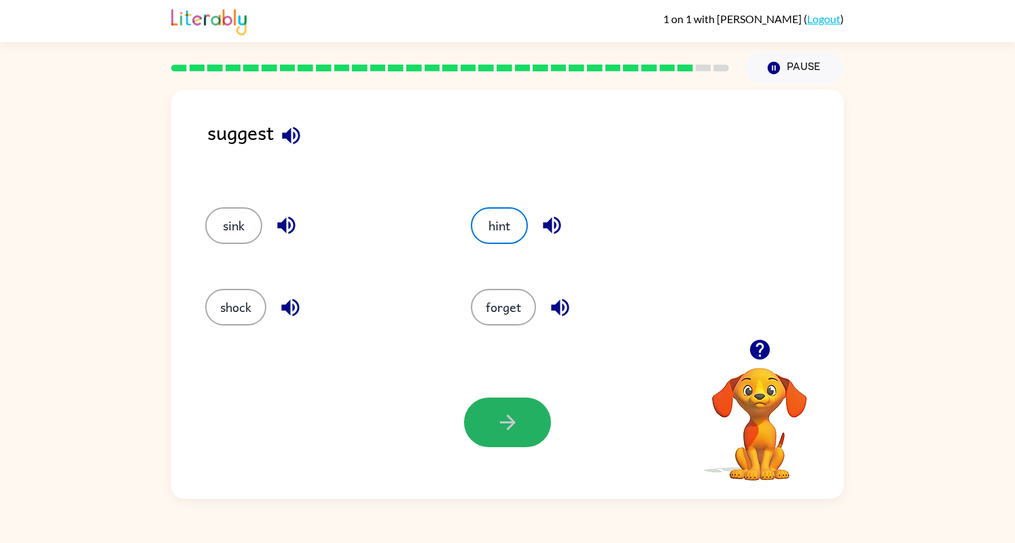
click at [513, 416] on icon "button" at bounding box center [508, 422] width 24 height 24
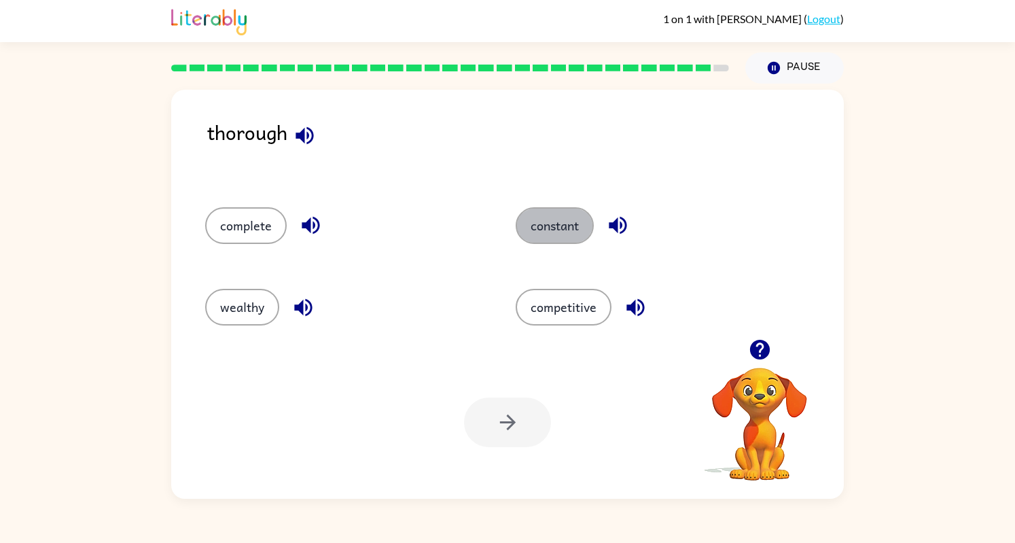
click at [563, 218] on button "constant" at bounding box center [555, 225] width 78 height 37
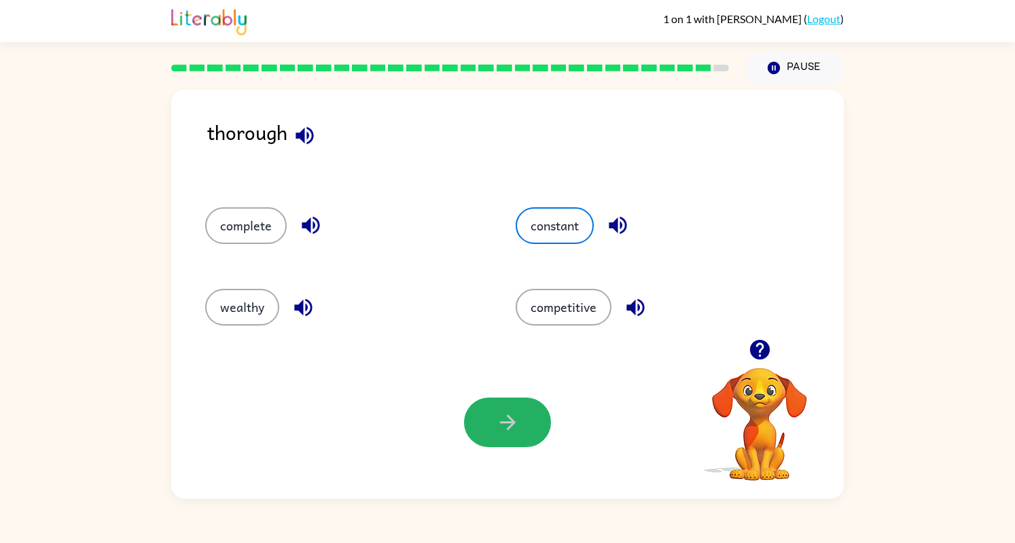
click at [522, 420] on button "button" at bounding box center [507, 422] width 87 height 50
